Goal: Task Accomplishment & Management: Manage account settings

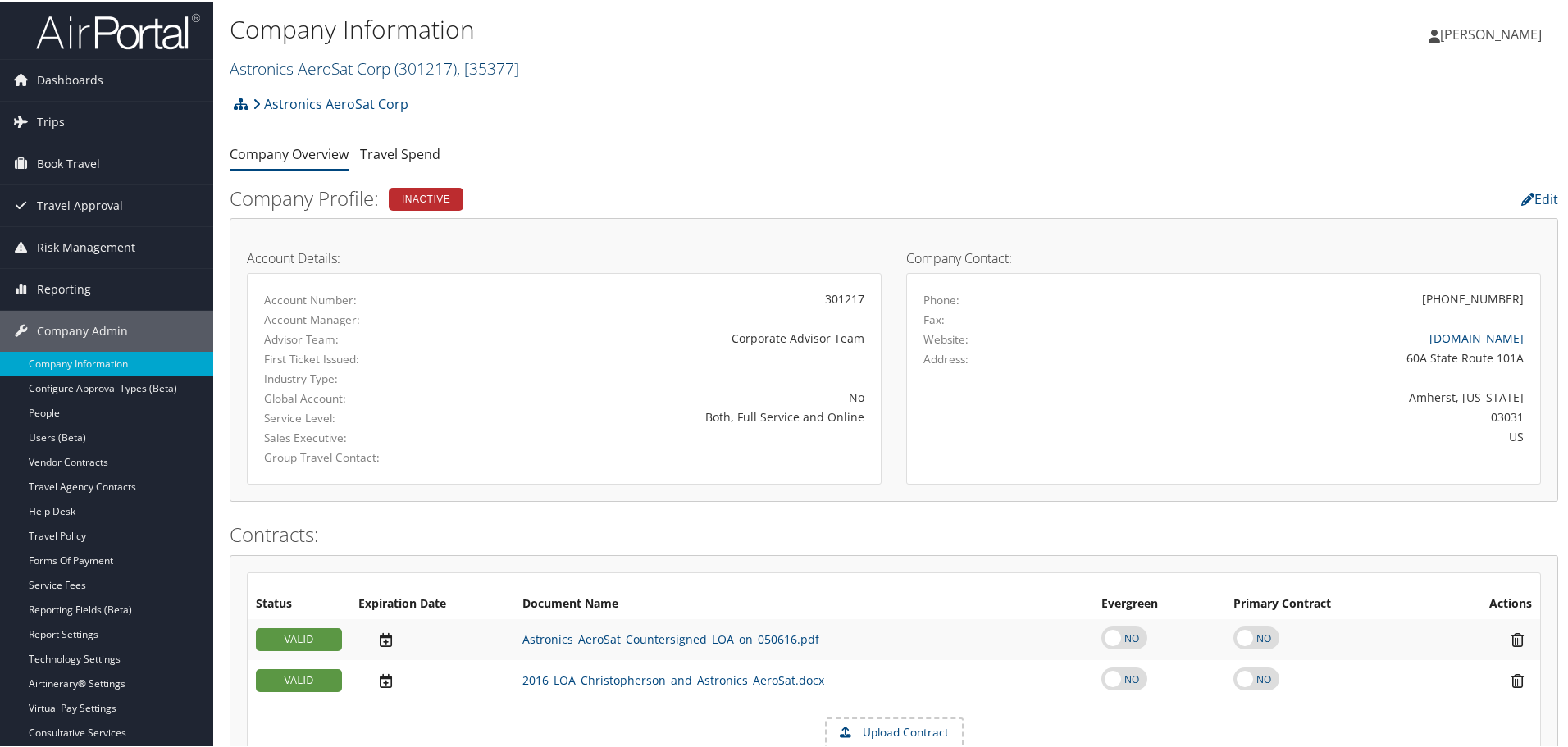
click at [388, 66] on link "Astronics AeroSat Corp ( 301217 ) , [ 35377 ]" at bounding box center [375, 67] width 290 height 23
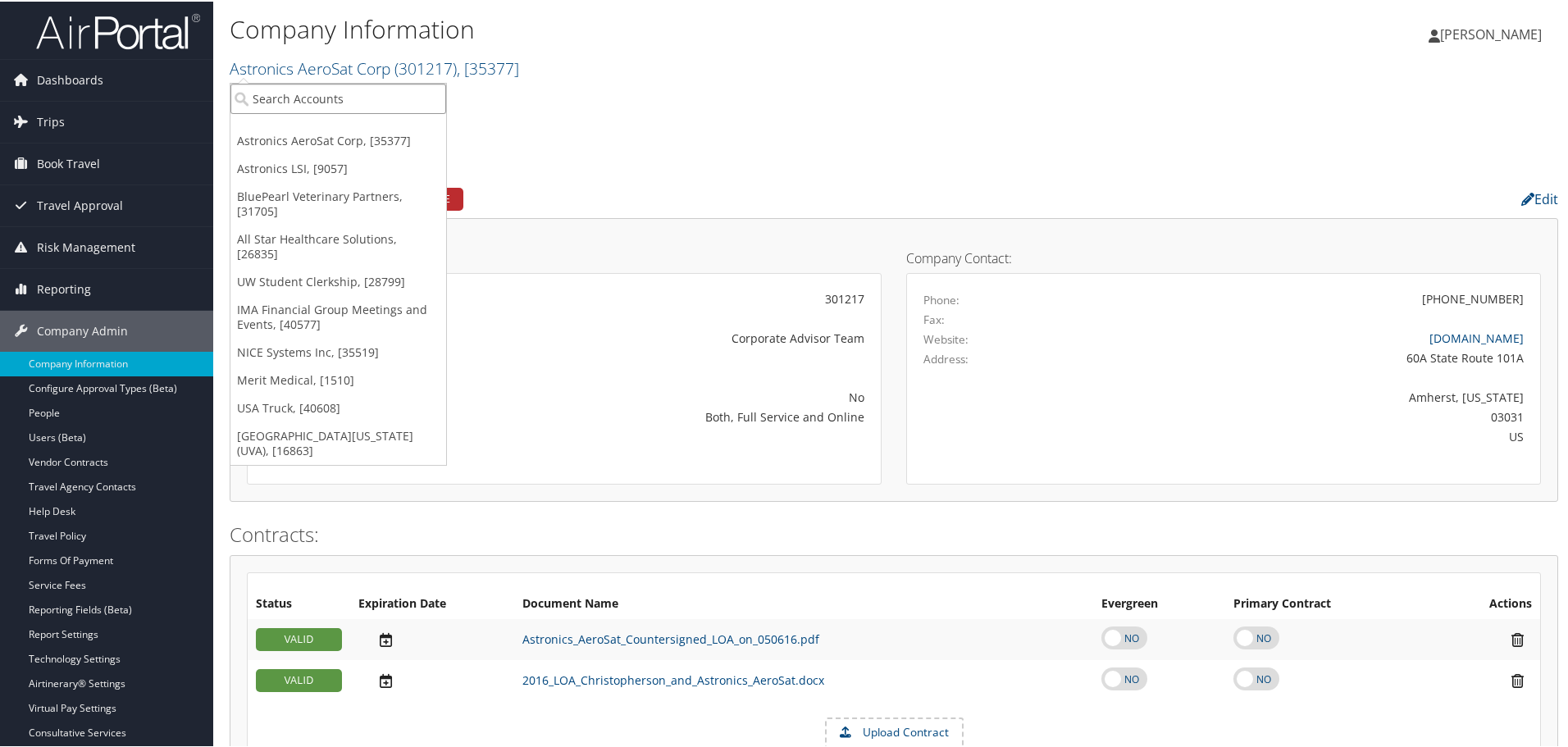
click at [353, 101] on input "search" at bounding box center [337, 96] width 215 height 30
type input "c"
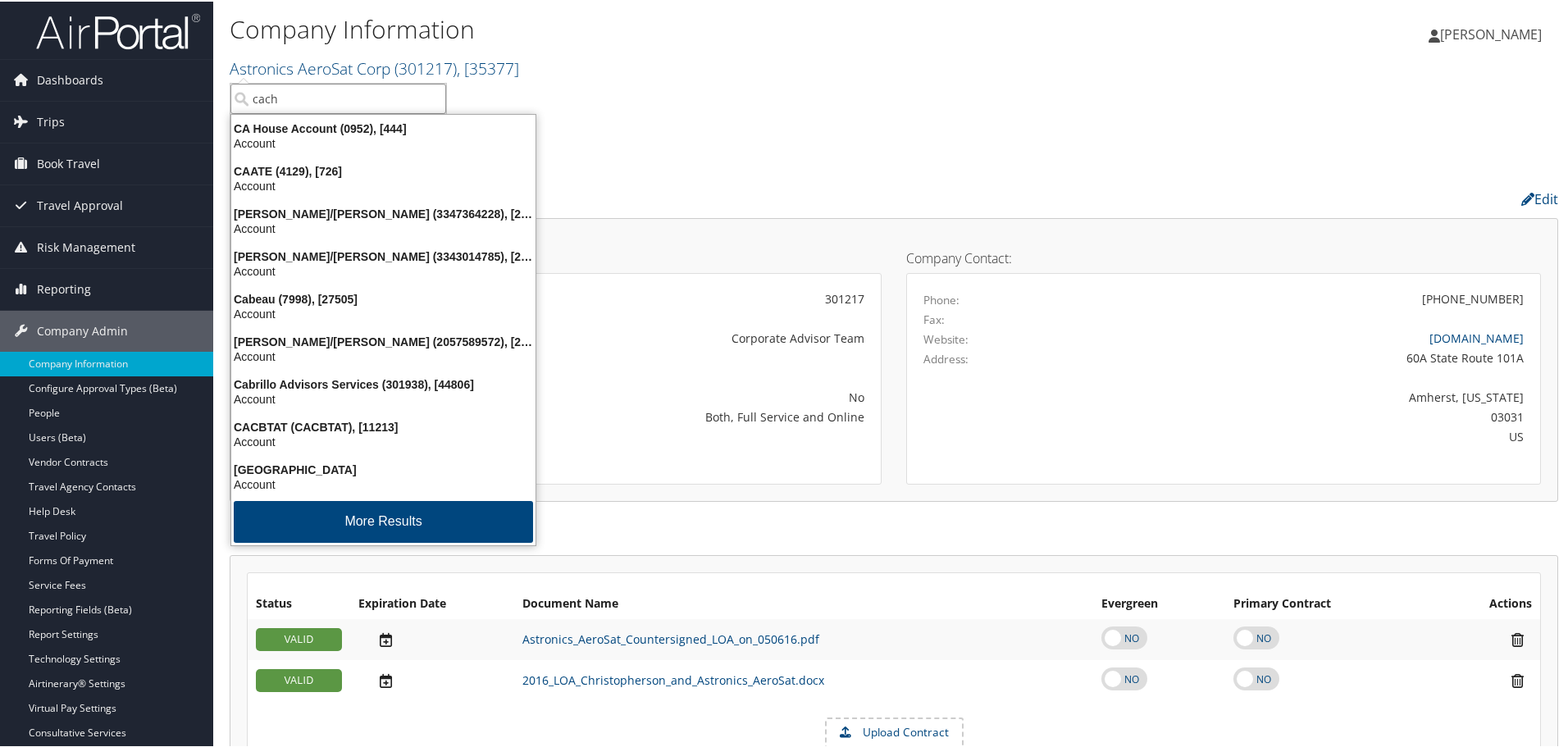
type input "cache"
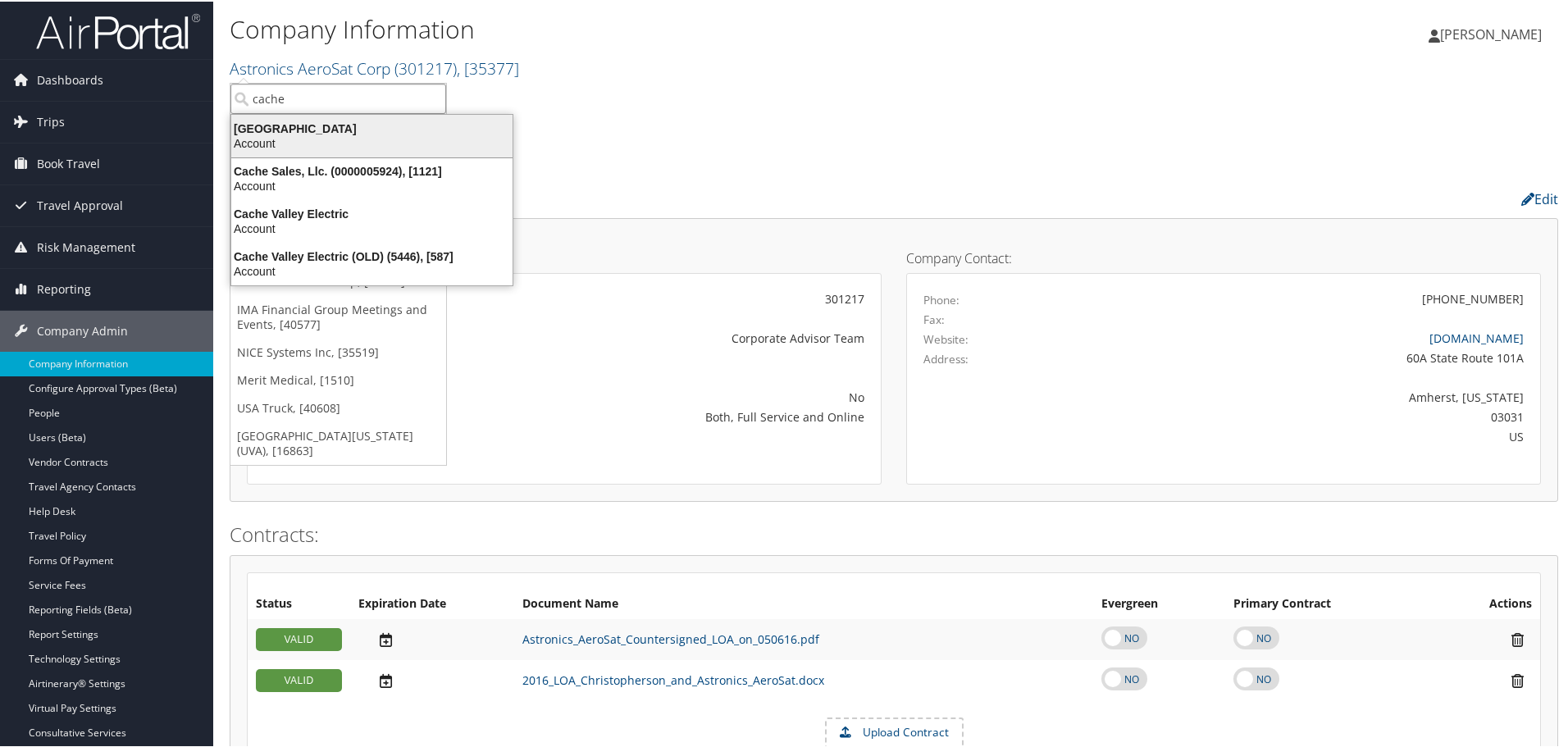
click at [354, 138] on div "Account" at bounding box center [372, 142] width 301 height 15
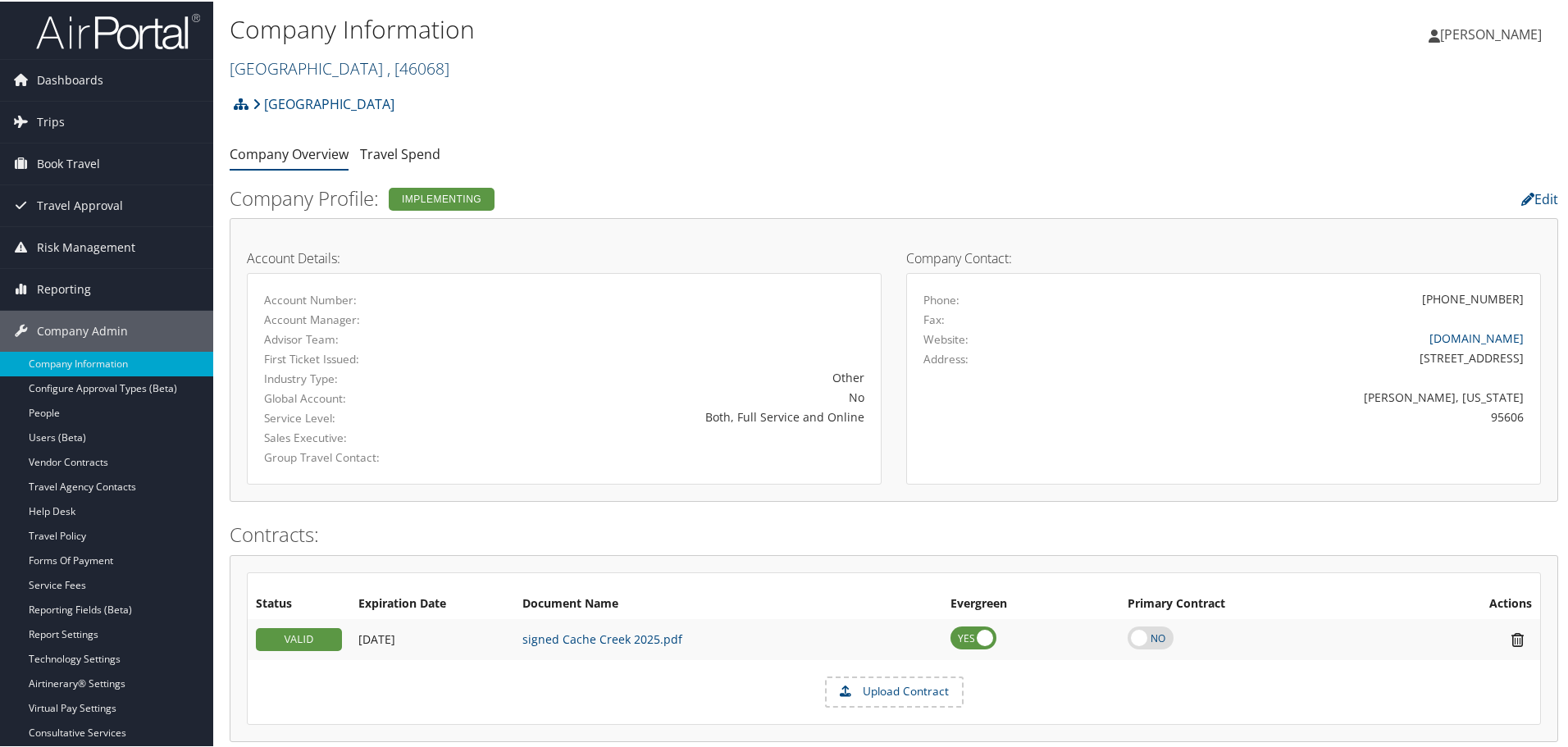
click at [269, 63] on link "[GEOGRAPHIC_DATA] , [ 46068 ]" at bounding box center [340, 67] width 220 height 23
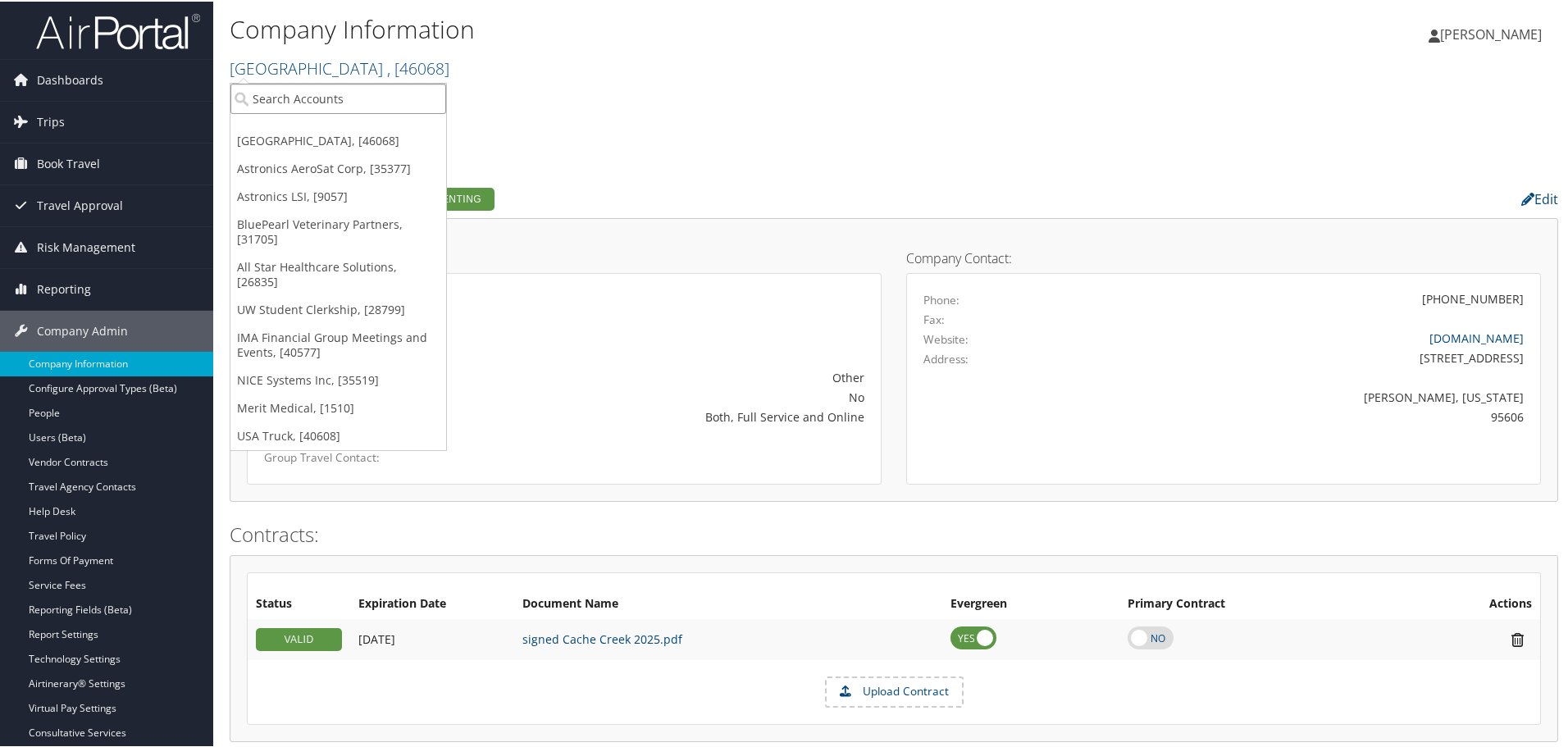
click at [300, 86] on input "search" at bounding box center [337, 96] width 215 height 30
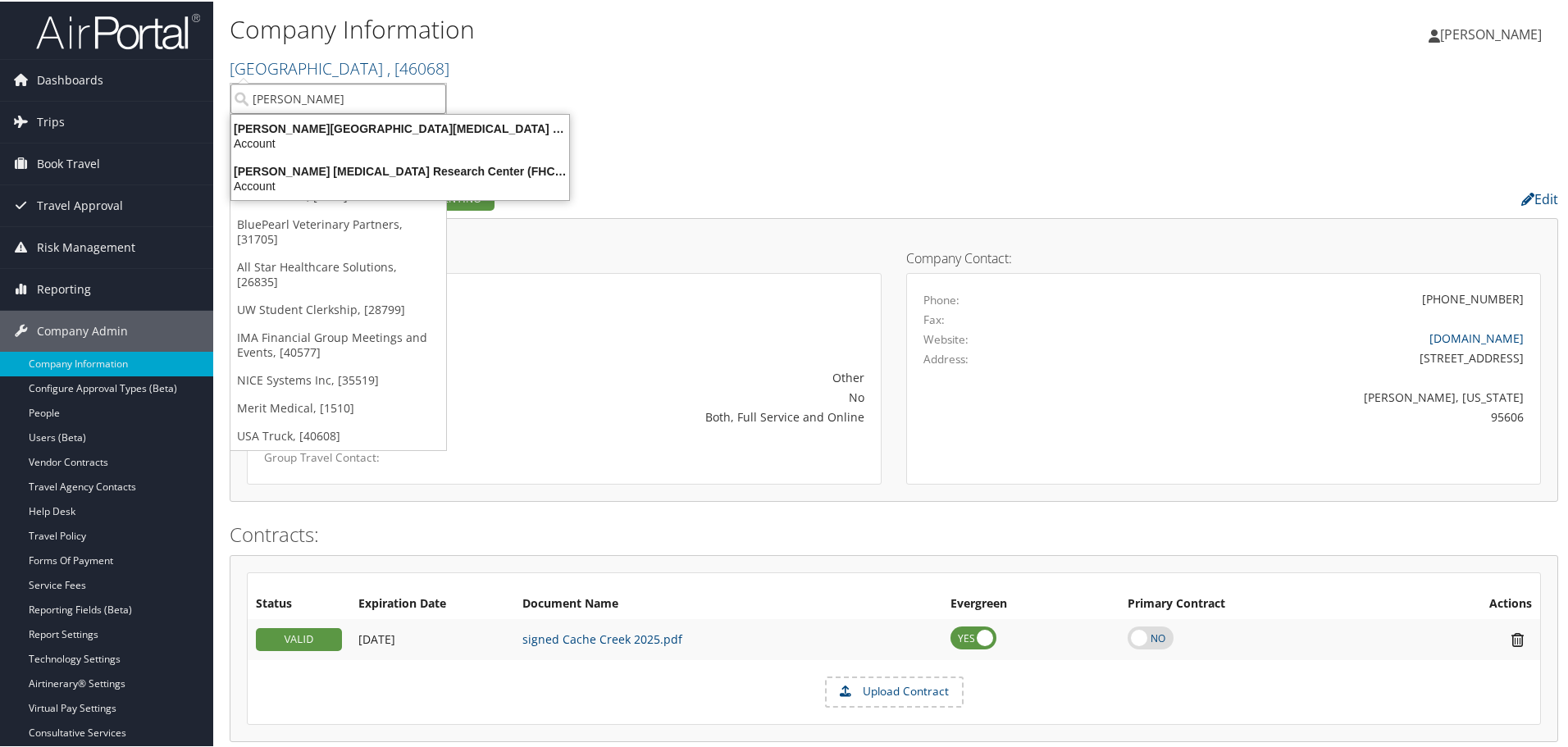
type input "[PERSON_NAME]"
